Goal: Find specific page/section: Find specific page/section

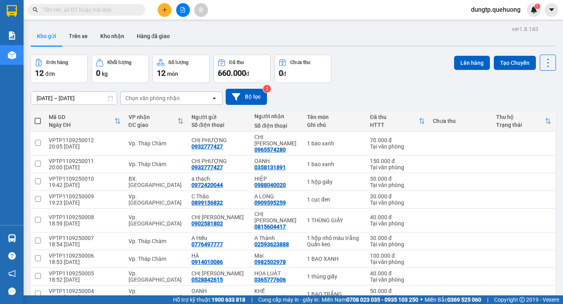
click at [510, 9] on span "dungtp.quehuong" at bounding box center [496, 10] width 62 height 10
click at [499, 28] on span "Đăng xuất" at bounding box center [498, 24] width 47 height 9
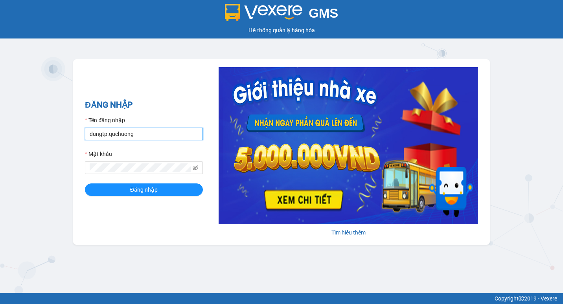
click at [149, 135] on input "dungtp.quehuong" at bounding box center [144, 134] width 118 height 13
type input "phuongoanhkt.[GEOGRAPHIC_DATA]"
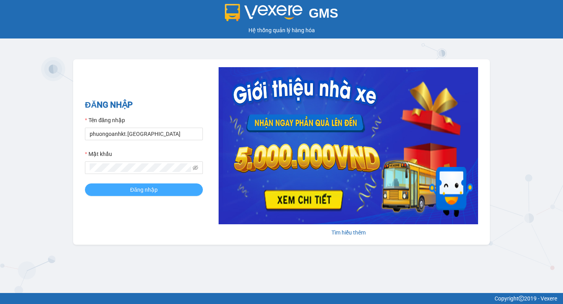
click at [122, 192] on button "Đăng nhập" at bounding box center [144, 190] width 118 height 13
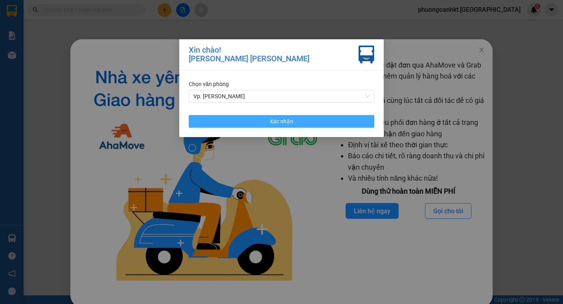
click at [291, 120] on span "Xác nhận" at bounding box center [282, 121] width 24 height 9
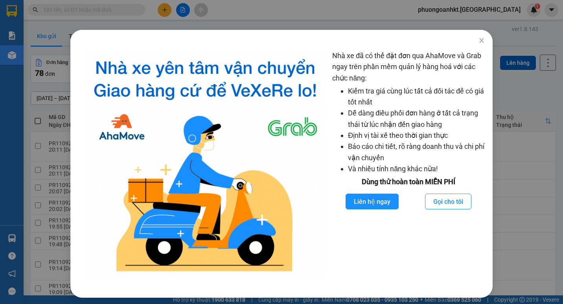
scroll to position [10, 0]
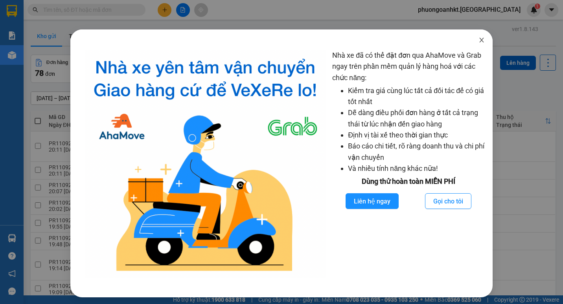
click at [478, 40] on icon "close" at bounding box center [481, 40] width 6 height 6
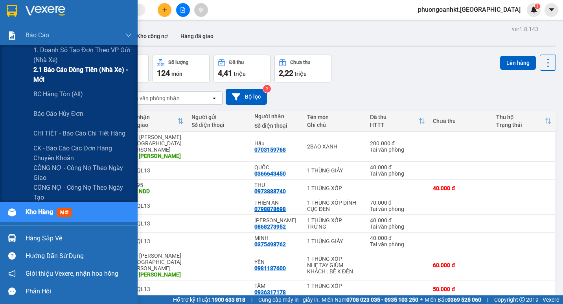
click at [68, 71] on span "2.1 Báo cáo dòng tiền (nhà xe) - mới" at bounding box center [82, 75] width 98 height 20
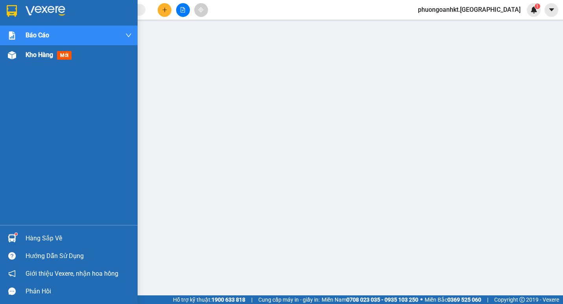
click at [34, 55] on span "Kho hàng" at bounding box center [40, 54] width 28 height 7
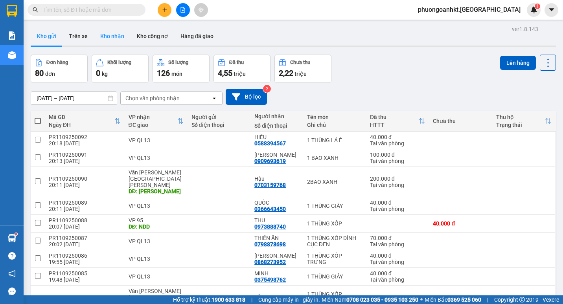
click at [114, 37] on button "Kho nhận" at bounding box center [112, 36] width 37 height 19
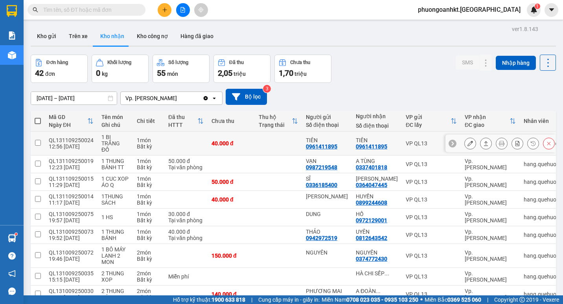
click at [37, 141] on input "checkbox" at bounding box center [38, 143] width 6 height 6
checkbox input "true"
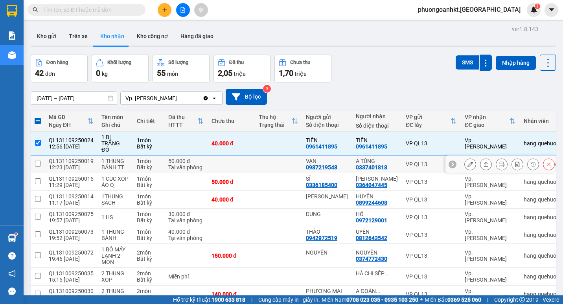
click at [37, 161] on input "checkbox" at bounding box center [38, 164] width 6 height 6
checkbox input "true"
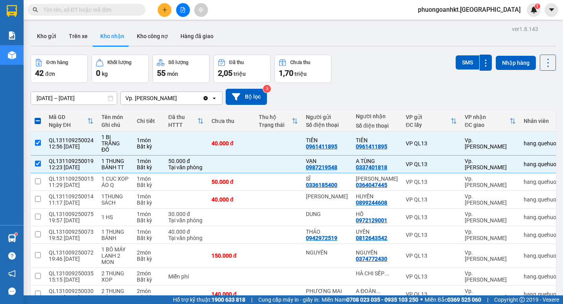
click at [391, 59] on div "Đơn hàng 42 đơn Khối lượng 0 kg Số lượng 55 món Đã thu 2,05 triệu Chưa thu 1,70…" at bounding box center [293, 69] width 525 height 28
click at [37, 123] on span at bounding box center [38, 121] width 6 height 6
click at [38, 117] on input "checkbox" at bounding box center [38, 117] width 0 height 0
checkbox input "true"
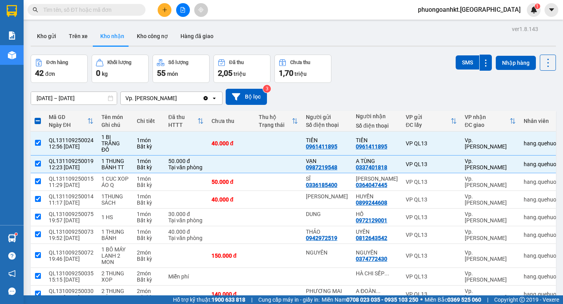
checkbox input "true"
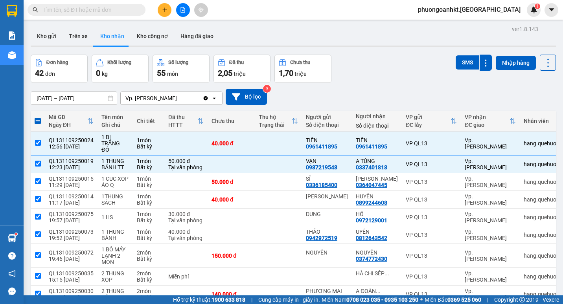
checkbox input "true"
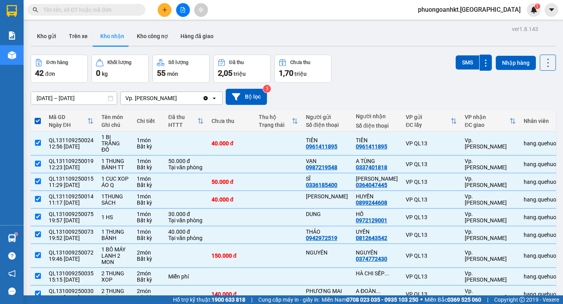
click at [38, 120] on span at bounding box center [38, 121] width 6 height 6
click at [38, 117] on input "checkbox" at bounding box center [38, 117] width 0 height 0
checkbox input "false"
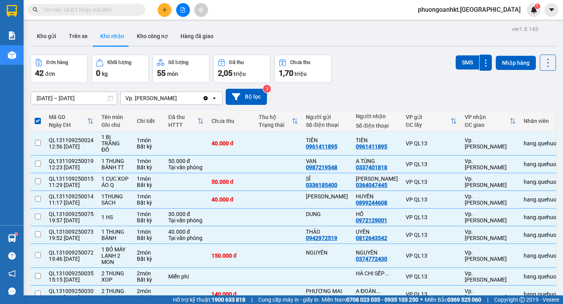
checkbox input "false"
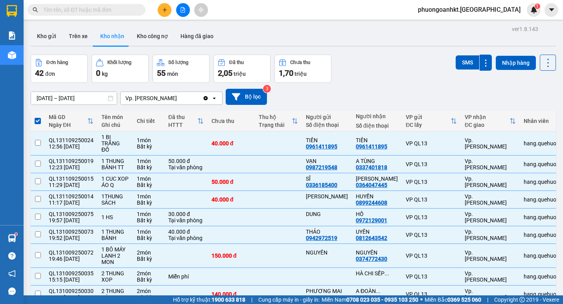
checkbox input "false"
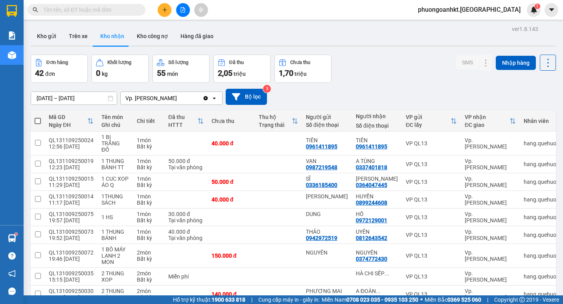
click at [406, 66] on div "Đơn hàng 42 đơn Khối lượng 0 kg Số lượng 55 món Đã thu 2,05 triệu Chưa thu 1,70…" at bounding box center [293, 69] width 525 height 28
click at [375, 74] on div "Đơn hàng 42 đơn Khối lượng 0 kg Số lượng 55 món Đã thu 2,05 triệu Chưa thu 1,70…" at bounding box center [293, 69] width 525 height 28
click at [388, 67] on div "Đơn hàng 42 đơn Khối lượng 0 kg Số lượng 55 món Đã thu 2,05 triệu Chưa thu 1,70…" at bounding box center [293, 69] width 525 height 28
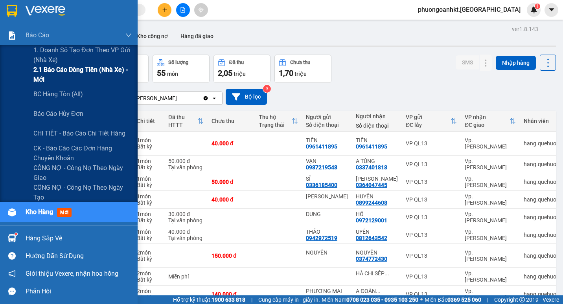
click at [59, 73] on span "2.1 Báo cáo dòng tiền (nhà xe) - mới" at bounding box center [82, 75] width 98 height 20
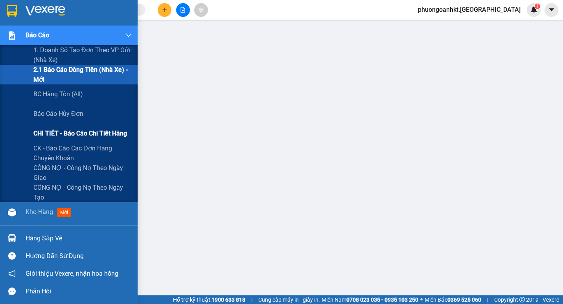
click at [62, 132] on span "CHI TIẾT - Báo cáo chi tiết hàng" at bounding box center [80, 134] width 94 height 10
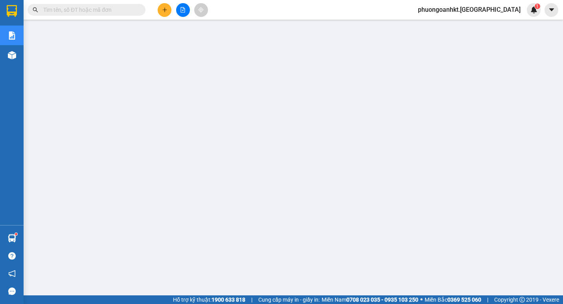
click at [95, 3] on div "Kết quả tìm kiếm ( 0 ) Bộ lọc No Data" at bounding box center [76, 10] width 153 height 14
